Goal: Browse casually

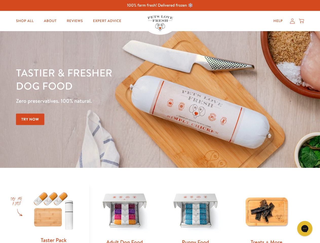
click at [160, 122] on div "Tastier & fresher dog food Zero preservatives. 100% natural. Try Now" at bounding box center [112, 99] width 192 height 67
click at [305, 229] on icon "Gorgias live chat" at bounding box center [304, 228] width 5 height 5
